Goal: Transaction & Acquisition: Download file/media

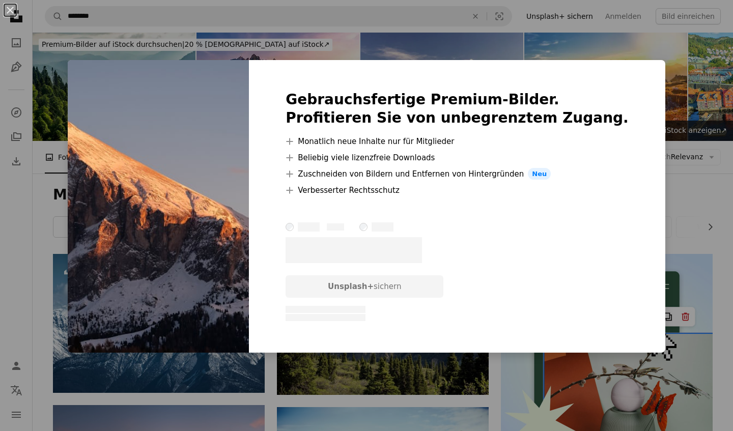
scroll to position [3320, 0]
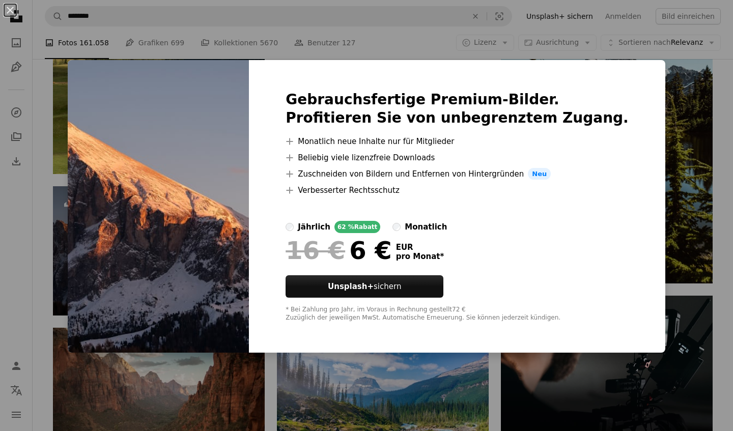
click at [704, 103] on div "An X shape Gebrauchsfertige Premium-Bilder. Profitieren Sie von unbegrenztem Zu…" at bounding box center [366, 215] width 733 height 431
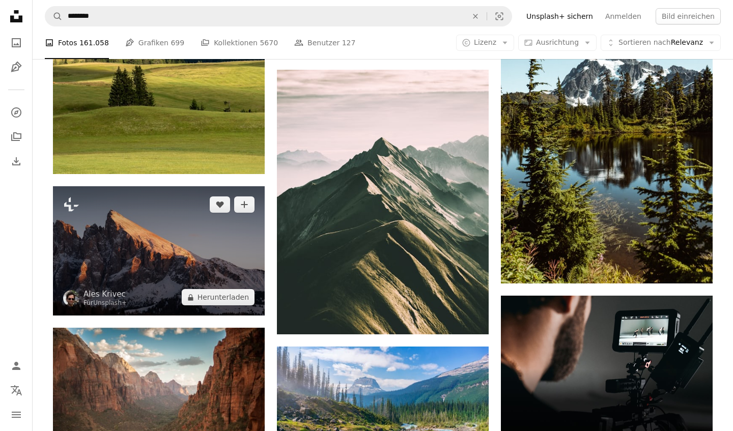
click at [129, 242] on img at bounding box center [159, 251] width 212 height 130
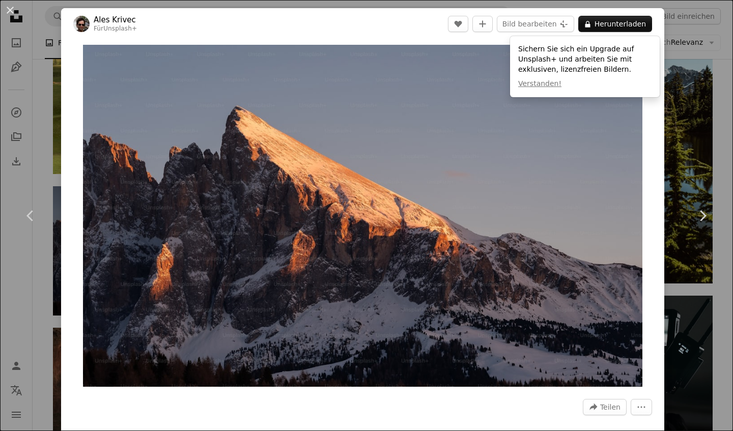
click at [705, 144] on div "An X shape Chevron left Chevron right Ales Krivec Für Unsplash+ A heart A plus …" at bounding box center [366, 215] width 733 height 431
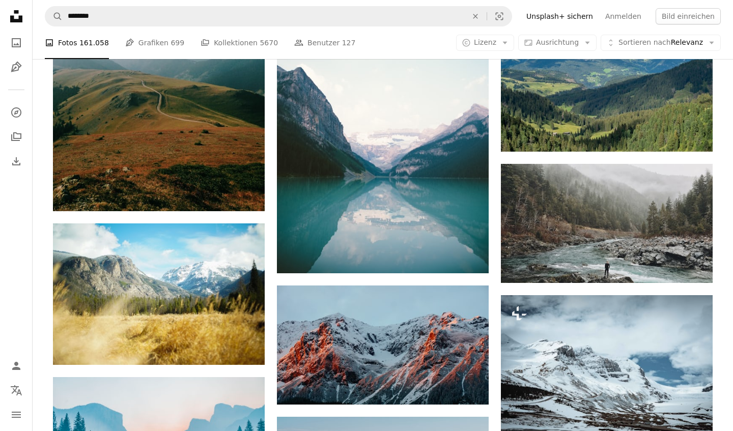
scroll to position [2361, 0]
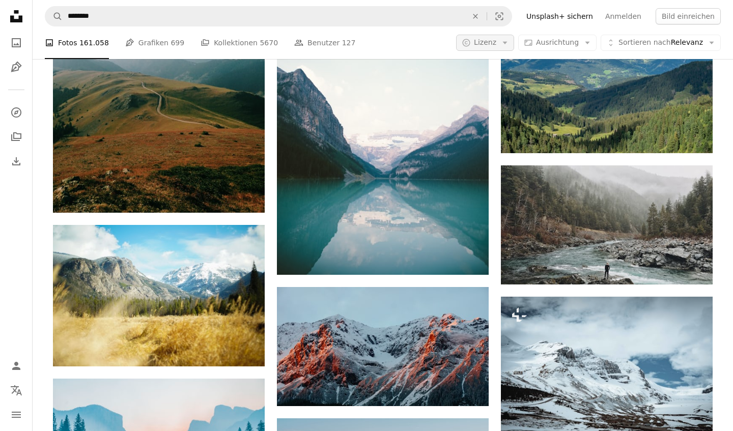
click at [476, 36] on button "A copyright icon © Lizenz Arrow down" at bounding box center [485, 43] width 58 height 16
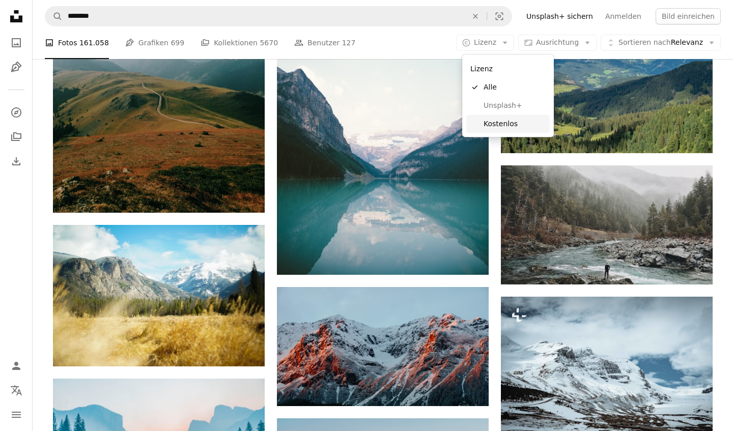
click at [500, 123] on span "Kostenlos" at bounding box center [514, 124] width 62 height 10
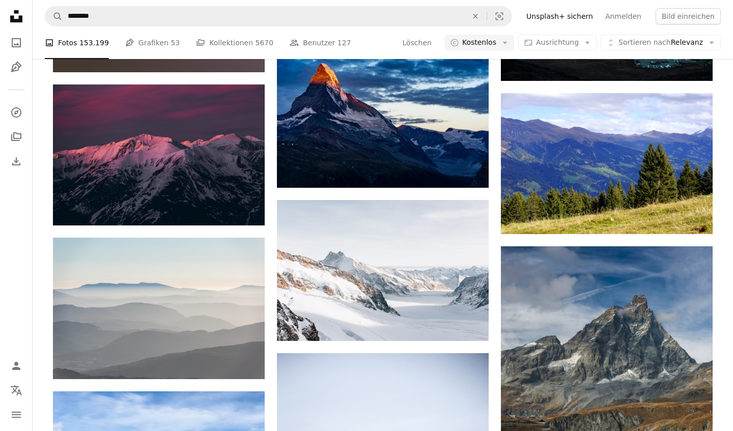
scroll to position [4981, 0]
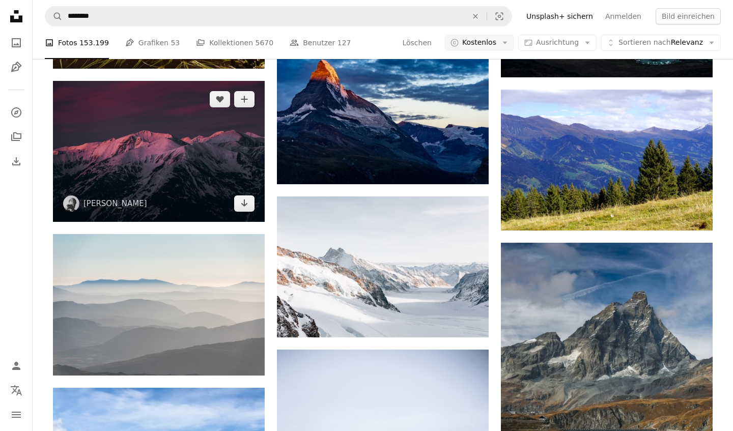
click at [143, 133] on img at bounding box center [159, 151] width 212 height 141
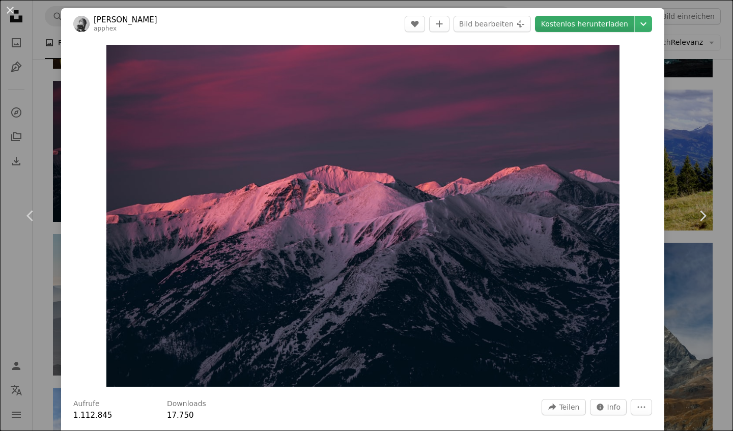
click at [611, 22] on link "Kostenlos herunterladen" at bounding box center [584, 24] width 99 height 16
